Goal: Check status: Check status

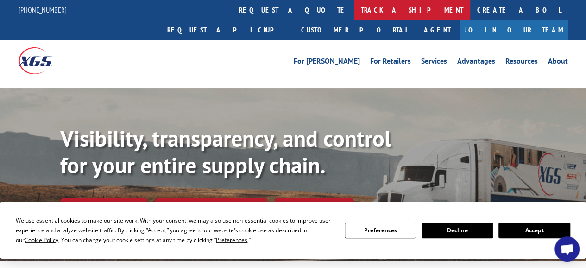
click at [354, 6] on link "track a shipment" at bounding box center [412, 10] width 116 height 20
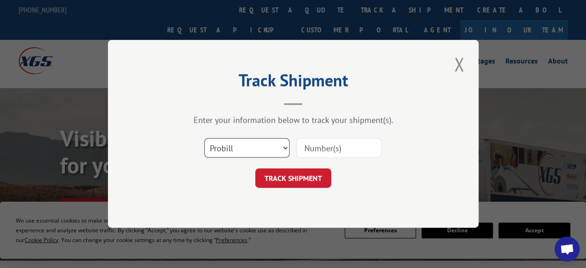
click at [284, 151] on select "Select category... Probill BOL PO" at bounding box center [246, 148] width 85 height 19
select select "po"
click at [204, 139] on select "Select category... Probill BOL PO" at bounding box center [246, 148] width 85 height 19
click at [309, 148] on input at bounding box center [339, 148] width 85 height 19
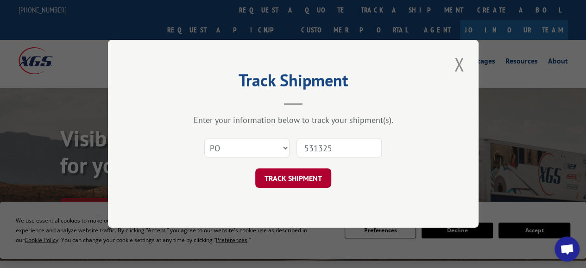
type input "531325"
click at [311, 180] on button "TRACK SHIPMENT" at bounding box center [293, 178] width 76 height 19
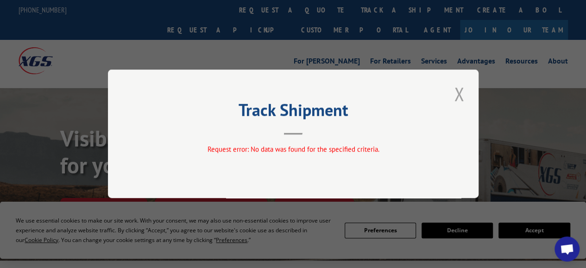
click at [460, 97] on button "Close modal" at bounding box center [459, 93] width 16 height 25
